Goal: Browse casually

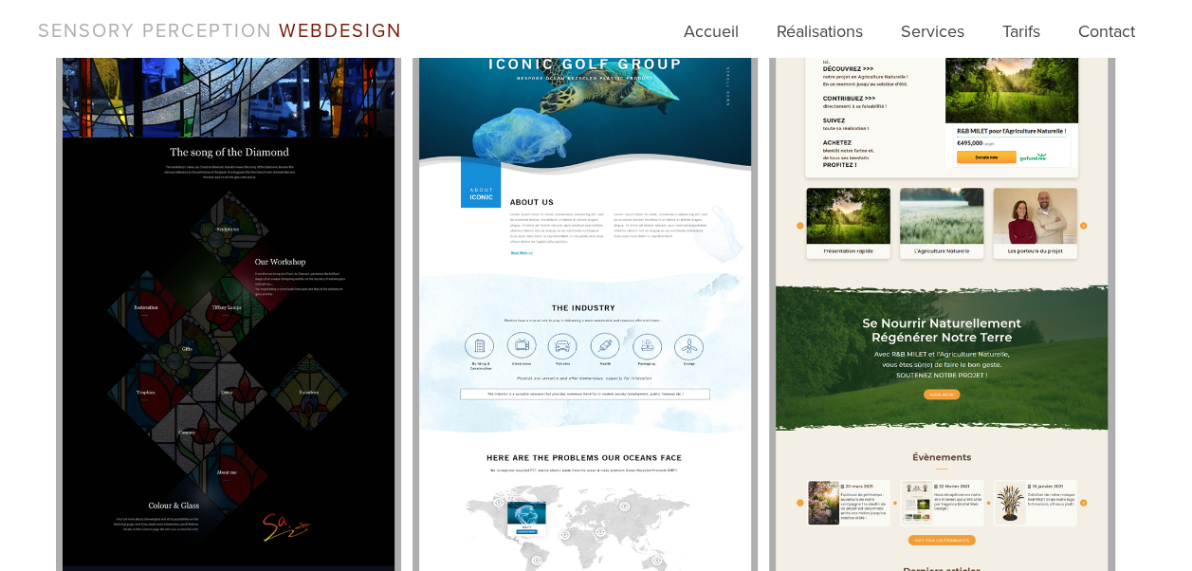
scroll to position [1378, 0]
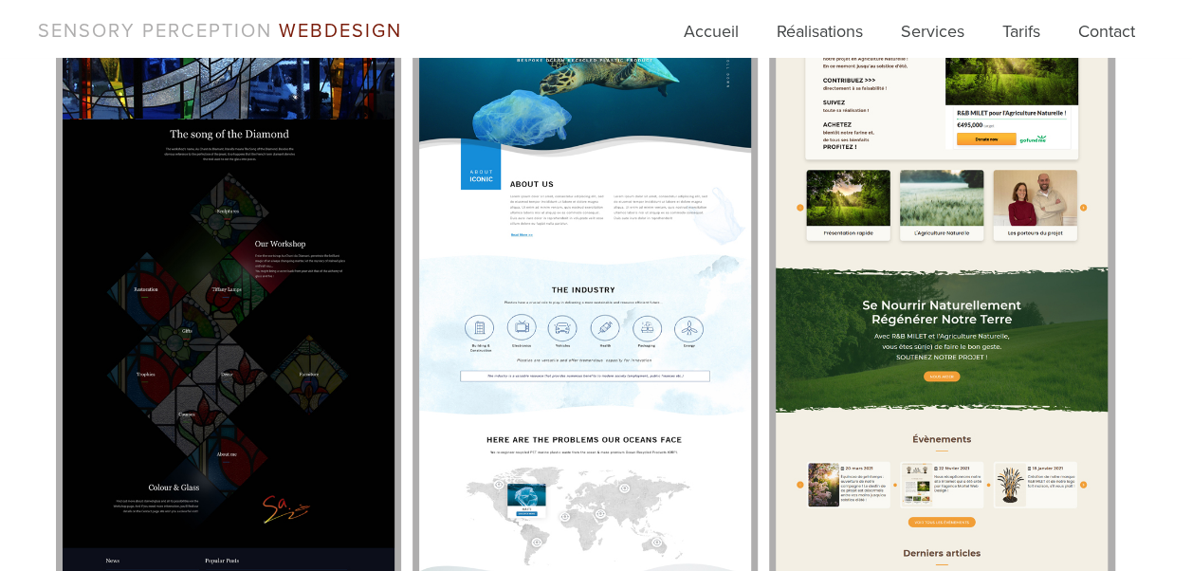
click at [960, 375] on img at bounding box center [941, 364] width 332 height 775
drag, startPoint x: 1190, startPoint y: 563, endPoint x: 1198, endPoint y: 557, distance: 10.3
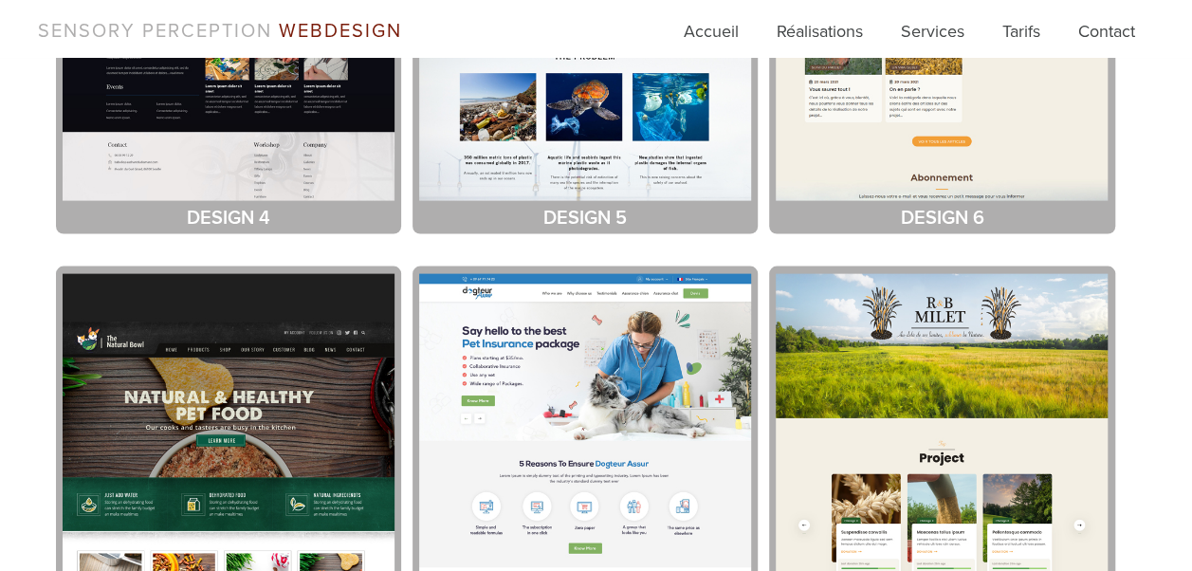
scroll to position [1946, 0]
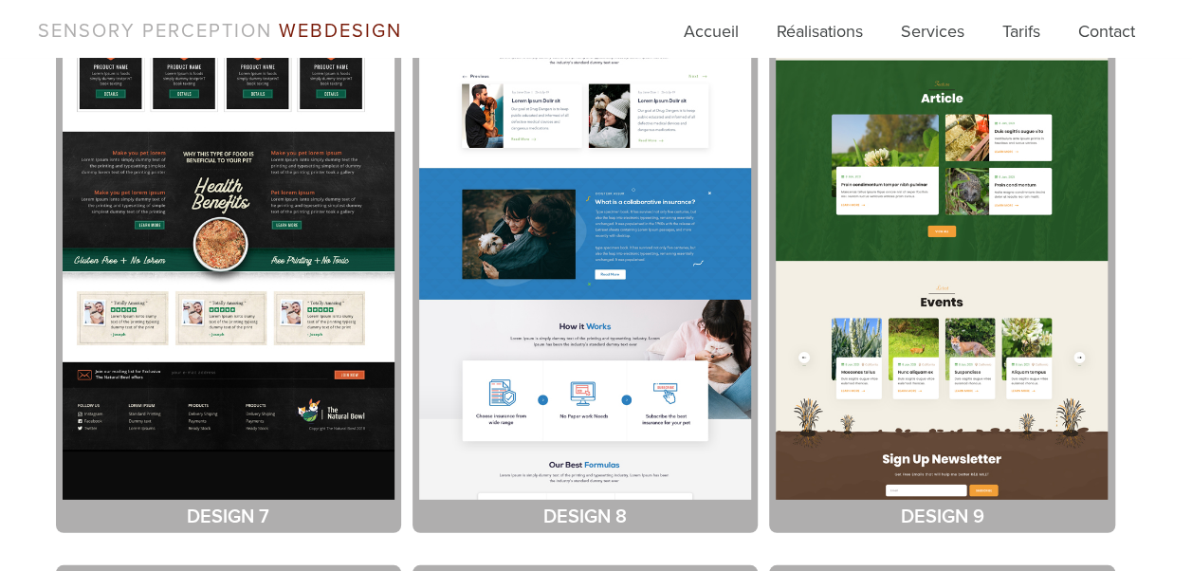
scroll to position [2515, 0]
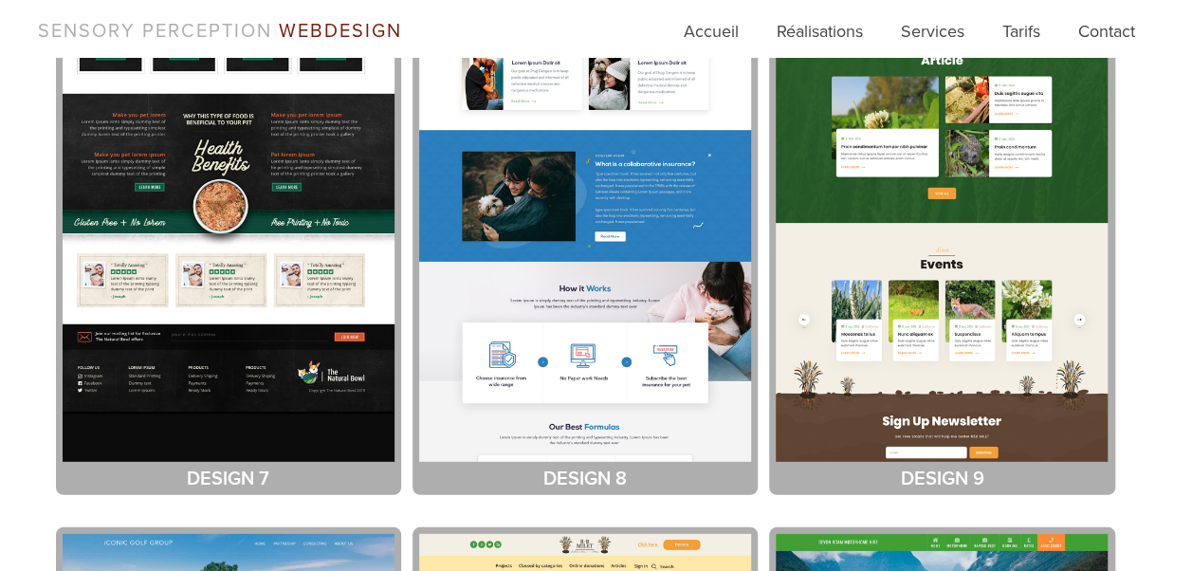
click at [1018, 457] on img at bounding box center [941, 74] width 332 height 775
click at [1084, 313] on img at bounding box center [941, 74] width 332 height 775
